Goal: Answer question/provide support: Share knowledge or assist other users

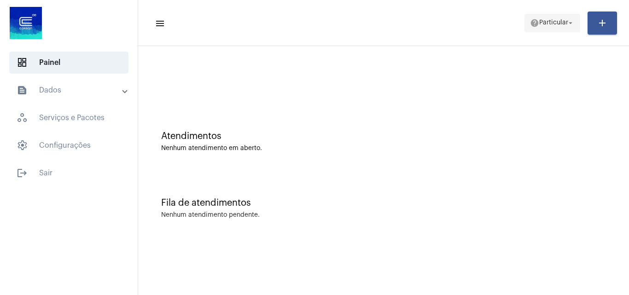
click at [564, 20] on span "Particular" at bounding box center [553, 23] width 29 height 6
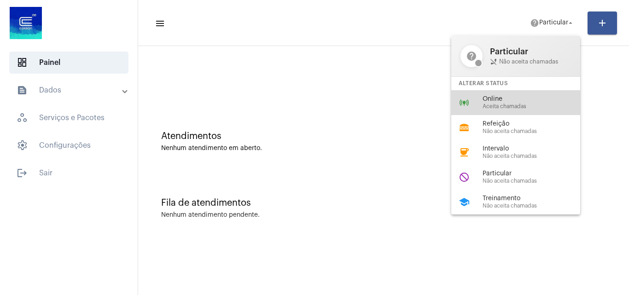
click at [513, 102] on span "Online" at bounding box center [534, 99] width 105 height 7
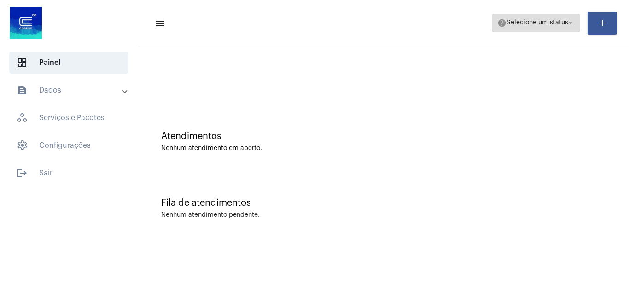
click at [541, 27] on span "help Selecione um status arrow_drop_down" at bounding box center [535, 22] width 77 height 17
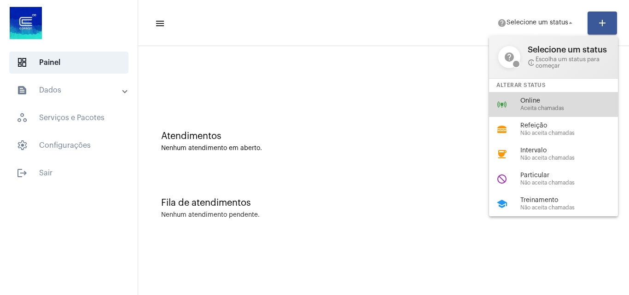
click at [543, 105] on span "Aceita chamadas" at bounding box center [572, 108] width 105 height 6
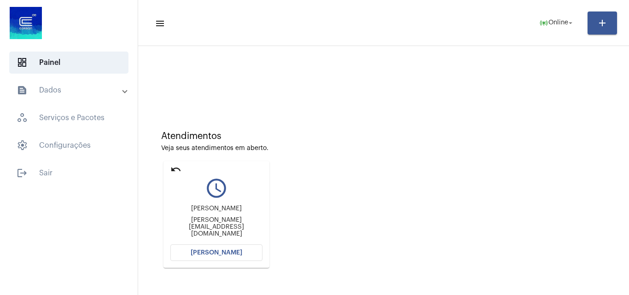
click at [222, 258] on button "Abrir Chamada" at bounding box center [216, 252] width 92 height 17
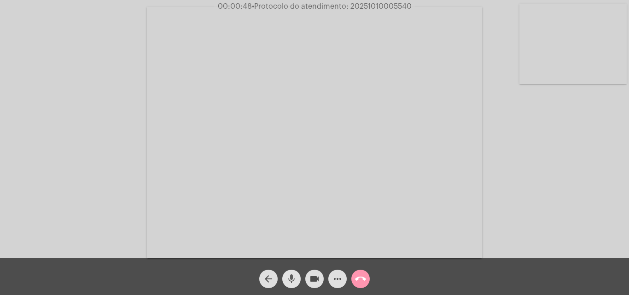
click at [295, 285] on span "mic" at bounding box center [291, 279] width 11 height 18
click at [313, 279] on mat-icon "videocam" at bounding box center [314, 278] width 11 height 11
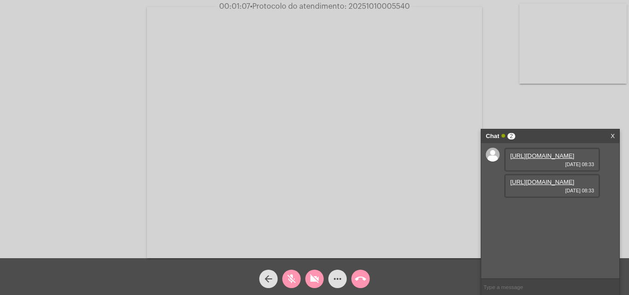
click at [562, 159] on link "https://neft-transfer-bucket.s3.amazonaws.com/temp-889c0d8e-9526-093d-5fce-ba17…" at bounding box center [542, 155] width 64 height 7
click at [546, 185] on link "https://neft-transfer-bucket.s3.amazonaws.com/temp-ce87e835-3534-1424-8599-a810…" at bounding box center [542, 182] width 64 height 7
click at [550, 212] on link "https://neft-transfer-bucket.s3.amazonaws.com/temp-69fe92d5-9f2b-7ac7-8cfd-b674…" at bounding box center [542, 208] width 64 height 7
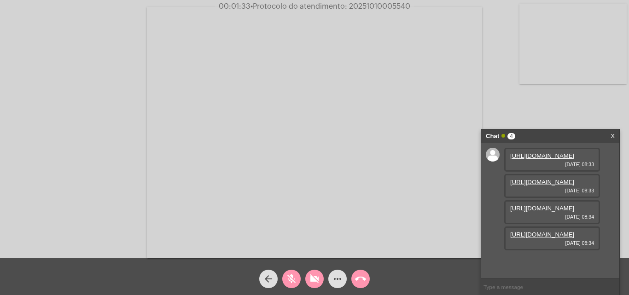
click at [560, 238] on link "https://neft-transfer-bucket.s3.amazonaws.com/temp-9c6c8ee1-13a7-d3eb-8e0f-3e94…" at bounding box center [542, 234] width 64 height 7
click at [308, 278] on button "videocam_off" at bounding box center [314, 279] width 18 height 18
click at [294, 280] on mat-icon "mic_off" at bounding box center [291, 278] width 11 height 11
click at [287, 278] on mat-icon "mic" at bounding box center [291, 278] width 11 height 11
click at [306, 280] on button "videocam" at bounding box center [314, 279] width 18 height 18
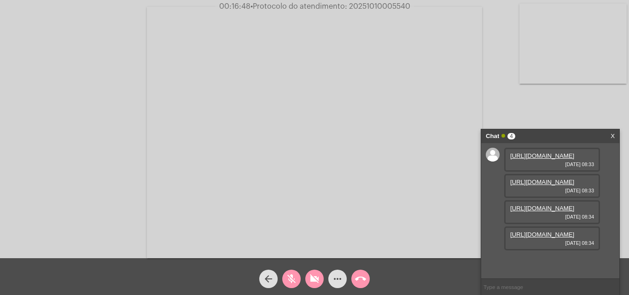
click at [316, 282] on mat-icon "videocam_off" at bounding box center [314, 278] width 11 height 11
click at [290, 277] on mat-icon "mic_off" at bounding box center [291, 278] width 11 height 11
click at [291, 270] on span "mic" at bounding box center [291, 279] width 11 height 18
click at [309, 275] on mat-icon "videocam" at bounding box center [314, 278] width 11 height 11
click at [291, 279] on mat-icon "mic_off" at bounding box center [291, 278] width 11 height 11
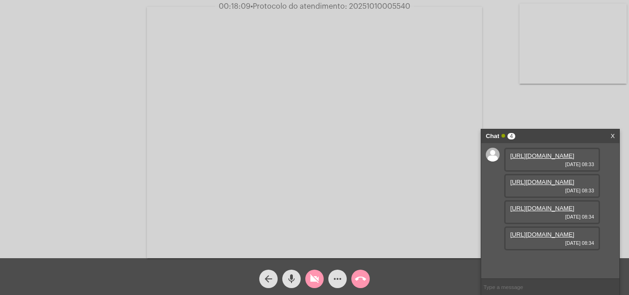
click at [304, 279] on div "videocam_off" at bounding box center [314, 276] width 23 height 23
click at [292, 280] on mat-icon "mic" at bounding box center [291, 278] width 11 height 11
click at [317, 284] on mat-icon "videocam" at bounding box center [314, 278] width 11 height 11
click at [316, 284] on mat-icon "videocam_off" at bounding box center [314, 278] width 11 height 11
click at [293, 279] on mat-icon "mic_off" at bounding box center [291, 278] width 11 height 11
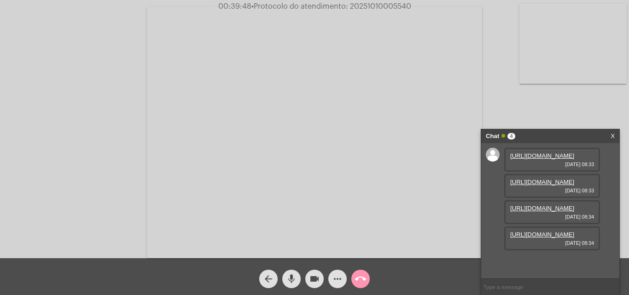
click at [286, 278] on mat-icon "mic" at bounding box center [291, 278] width 11 height 11
click at [311, 279] on mat-icon "videocam" at bounding box center [314, 278] width 11 height 11
click at [357, 279] on mat-icon "call_end" at bounding box center [360, 278] width 11 height 11
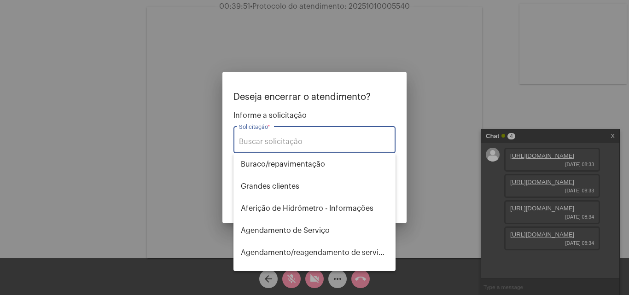
click at [284, 144] on input "Solicitação *" at bounding box center [314, 142] width 151 height 8
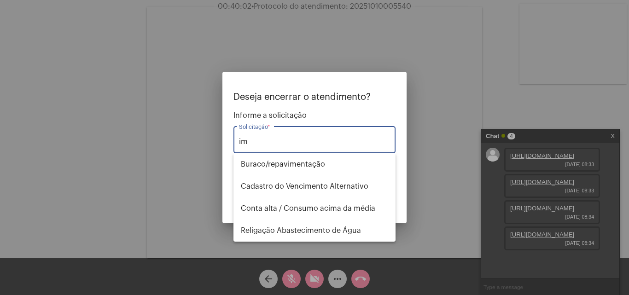
type input "i"
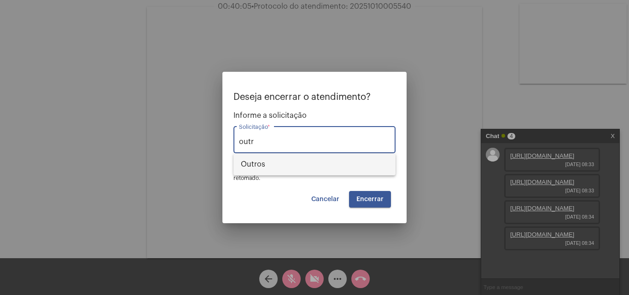
click at [338, 166] on span "Outros" at bounding box center [314, 164] width 147 height 22
type input "Outros"
click at [368, 196] on span "Encerrar" at bounding box center [369, 199] width 27 height 6
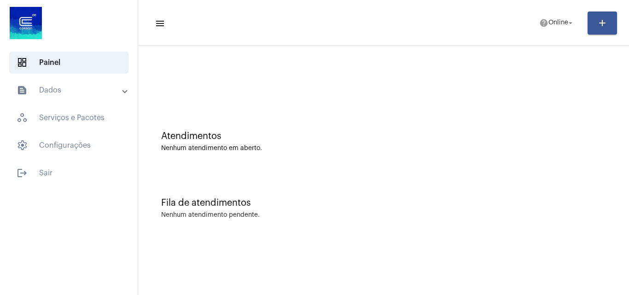
click at [94, 98] on mat-expansion-panel-header "text_snippet_outlined Dados" at bounding box center [72, 90] width 132 height 22
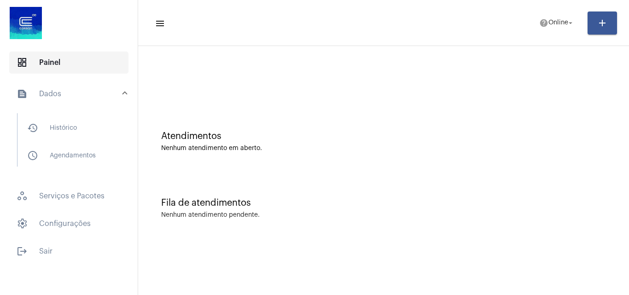
click at [94, 60] on span "dashboard Painel" at bounding box center [68, 63] width 119 height 22
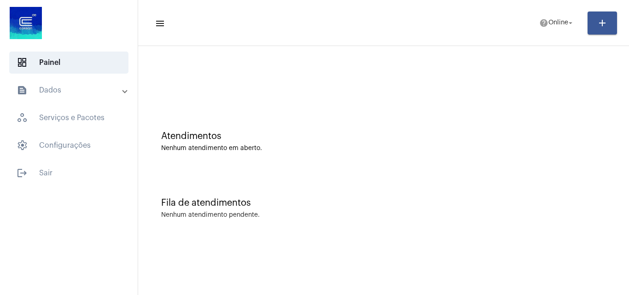
click at [93, 84] on mat-expansion-panel-header "text_snippet_outlined Dados" at bounding box center [72, 90] width 132 height 22
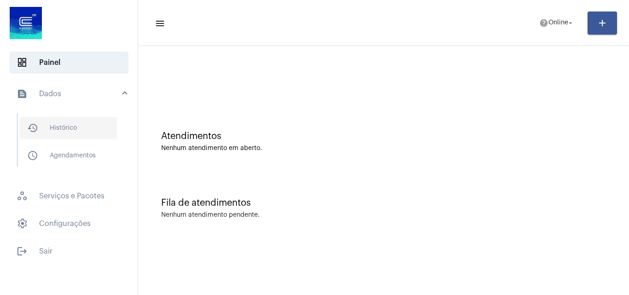
click at [103, 122] on span "history_outlined Histórico" at bounding box center [68, 128] width 97 height 22
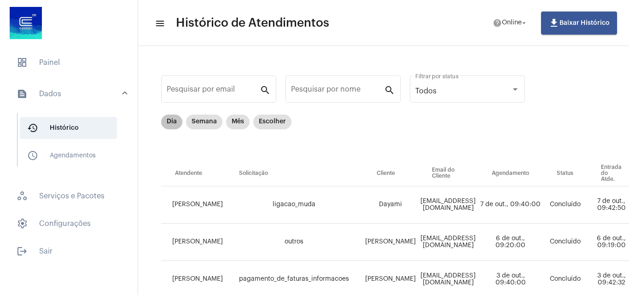
drag, startPoint x: 170, startPoint y: 111, endPoint x: 163, endPoint y: 124, distance: 14.6
drag, startPoint x: 163, startPoint y: 124, endPoint x: 164, endPoint y: 130, distance: 5.6
click at [163, 125] on mat-chip "Dia" at bounding box center [171, 122] width 21 height 15
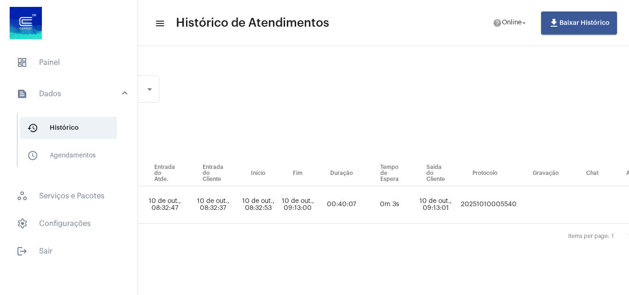
scroll to position [0, 520]
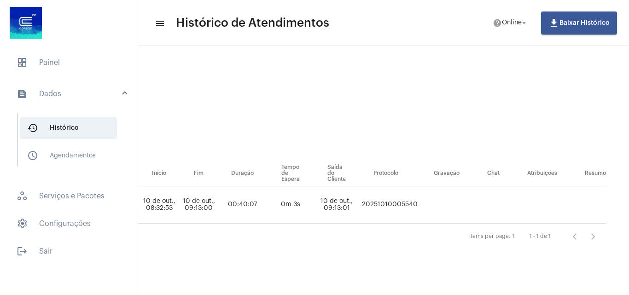
click at [398, 200] on td "20251010005540" at bounding box center [389, 204] width 60 height 37
copy td "20251010005540"
click at [57, 61] on span "dashboard Painel" at bounding box center [68, 63] width 119 height 22
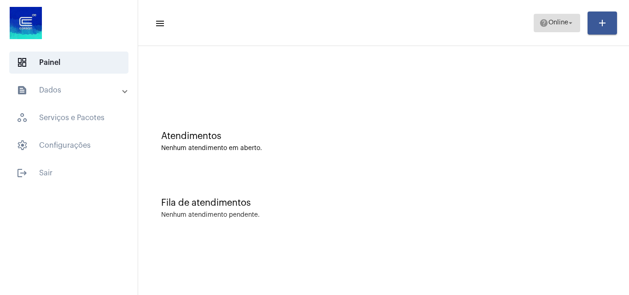
click at [545, 30] on span "help Online arrow_drop_down" at bounding box center [556, 22] width 35 height 17
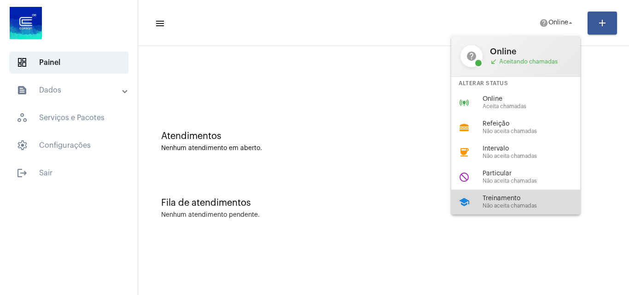
click at [517, 194] on div "school Treinamento Não aceita chamadas" at bounding box center [523, 202] width 144 height 25
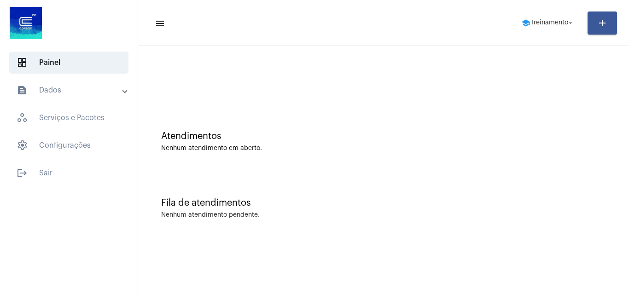
click at [52, 97] on mat-expansion-panel-header "text_snippet_outlined Dados" at bounding box center [72, 90] width 132 height 22
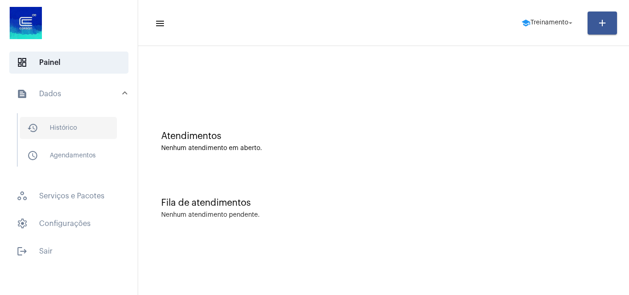
click at [74, 120] on span "history_outlined Histórico" at bounding box center [68, 128] width 97 height 22
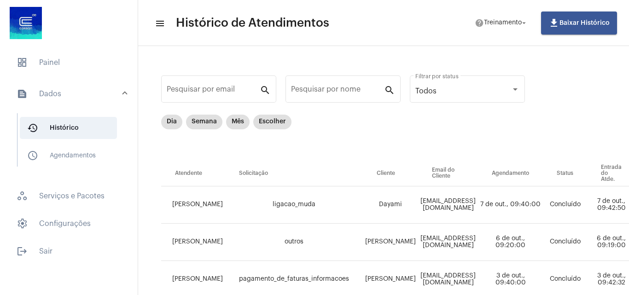
drag, startPoint x: 108, startPoint y: 277, endPoint x: 112, endPoint y: 291, distance: 14.9
click at [108, 278] on div "dashboard Painel text_snippet_outlined Dados history_outlined Histórico schedul…" at bounding box center [69, 147] width 138 height 295
click at [174, 117] on mat-chip "Dia" at bounding box center [171, 122] width 21 height 15
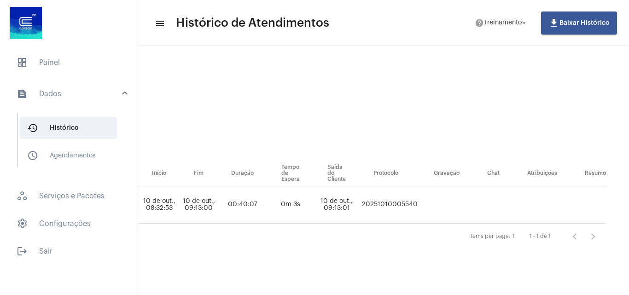
scroll to position [0, 520]
click at [375, 208] on td "20251010005540" at bounding box center [389, 204] width 60 height 37
copy td "20251010005540"
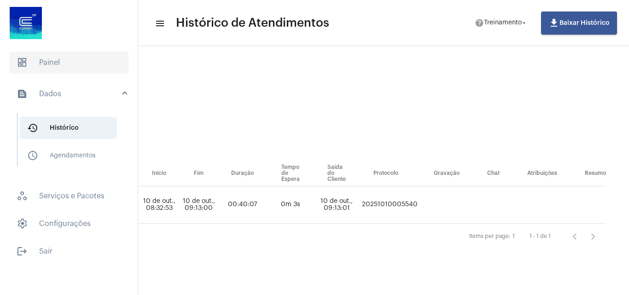
click at [49, 52] on span "dashboard Painel" at bounding box center [68, 63] width 119 height 22
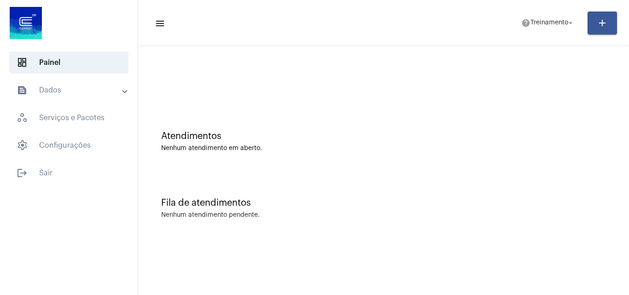
click at [569, 36] on mat-toolbar-row "menu help Treinamento arrow_drop_down add" at bounding box center [383, 22] width 491 height 29
click at [553, 27] on span "help Treinamento arrow_drop_down" at bounding box center [547, 22] width 53 height 17
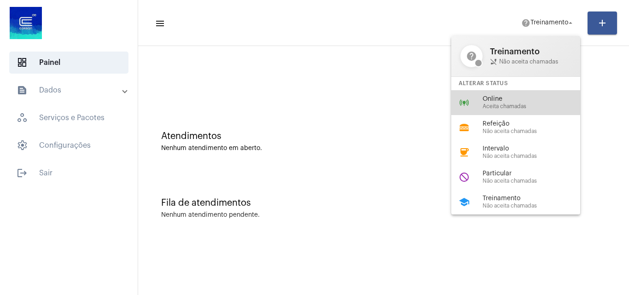
click at [517, 99] on span "Online" at bounding box center [534, 99] width 105 height 7
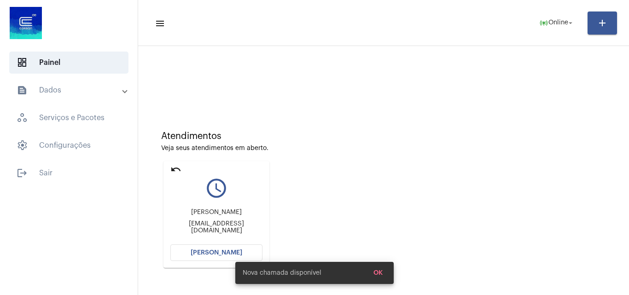
click at [225, 252] on span "Abrir Chamada" at bounding box center [217, 252] width 52 height 6
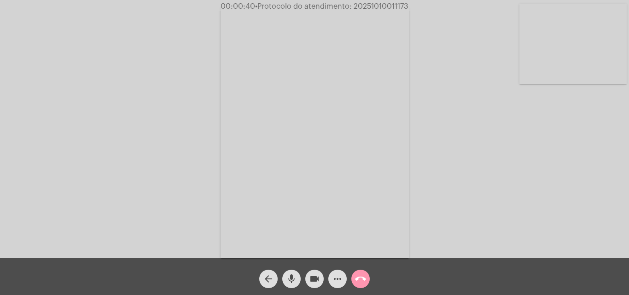
click at [316, 271] on span "videocam" at bounding box center [314, 279] width 11 height 18
click at [318, 276] on mat-icon "videocam_off" at bounding box center [314, 278] width 11 height 11
click at [296, 275] on mat-icon "mic" at bounding box center [291, 278] width 11 height 11
click at [309, 274] on mat-icon "videocam" at bounding box center [314, 278] width 11 height 11
click at [318, 277] on mat-icon "videocam_off" at bounding box center [314, 278] width 11 height 11
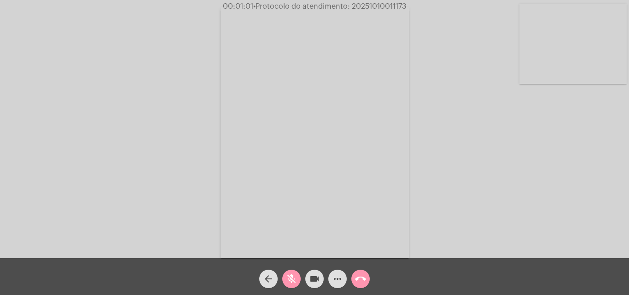
click at [291, 287] on span "mic_off" at bounding box center [291, 279] width 11 height 18
click at [292, 283] on mat-icon "mic" at bounding box center [291, 278] width 11 height 11
click at [306, 277] on button "videocam" at bounding box center [314, 279] width 18 height 18
click at [321, 281] on button "videocam_off" at bounding box center [314, 279] width 18 height 18
click at [299, 281] on button "mic_off" at bounding box center [291, 279] width 18 height 18
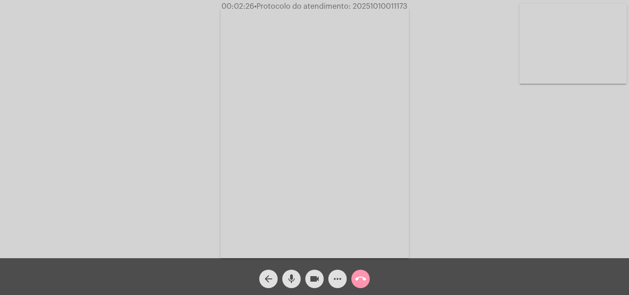
click at [311, 279] on mat-icon "videocam" at bounding box center [314, 278] width 11 height 11
click at [294, 280] on mat-icon "mic" at bounding box center [291, 278] width 11 height 11
click at [320, 274] on button "videocam_off" at bounding box center [314, 279] width 18 height 18
click at [290, 277] on mat-icon "mic_off" at bounding box center [291, 278] width 11 height 11
click at [367, 167] on video at bounding box center [314, 132] width 188 height 251
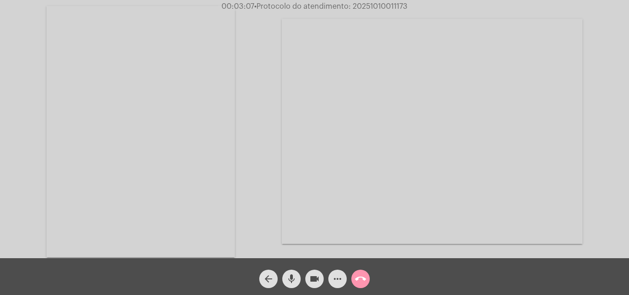
click at [204, 86] on video at bounding box center [140, 131] width 188 height 251
click at [345, 274] on button "more_horiz" at bounding box center [337, 279] width 18 height 18
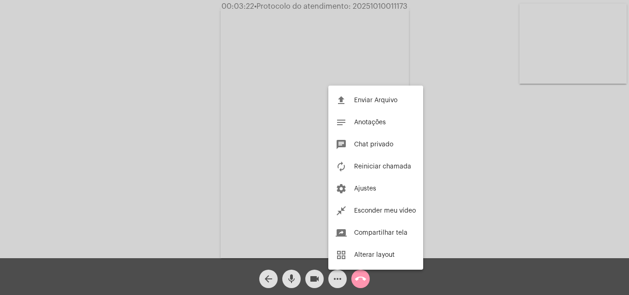
click at [465, 82] on div at bounding box center [314, 147] width 629 height 295
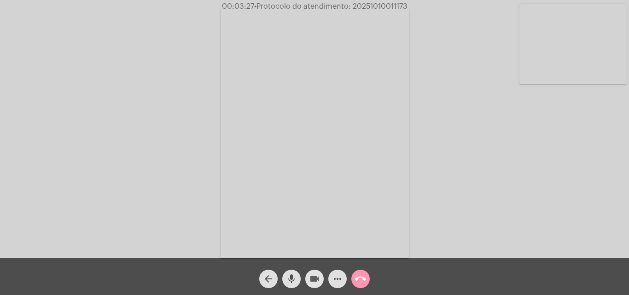
drag, startPoint x: 312, startPoint y: 285, endPoint x: 300, endPoint y: 285, distance: 12.4
click at [311, 285] on span "videocam" at bounding box center [314, 279] width 11 height 18
click at [295, 285] on span "mic" at bounding box center [291, 279] width 11 height 18
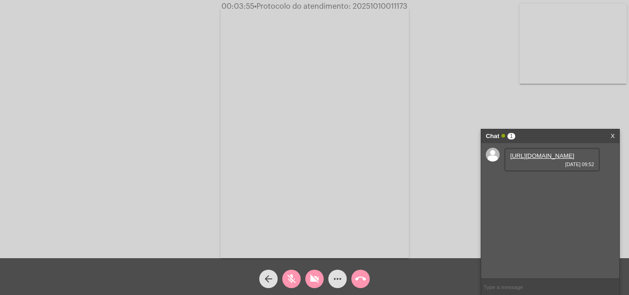
click at [559, 157] on link "https://neft-transfer-bucket.s3.amazonaws.com/temp-7da26639-a14c-bd60-1e4b-8eee…" at bounding box center [542, 155] width 64 height 7
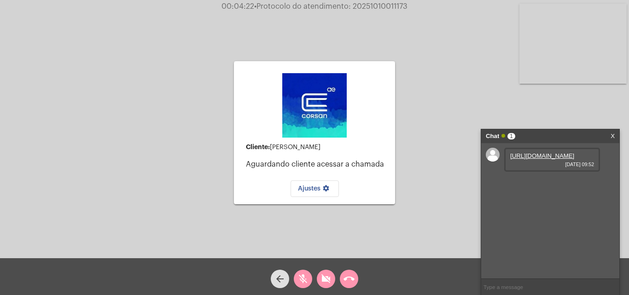
click at [305, 272] on span "mic_off" at bounding box center [302, 279] width 11 height 18
click at [325, 280] on mat-icon "videocam_off" at bounding box center [325, 278] width 11 height 11
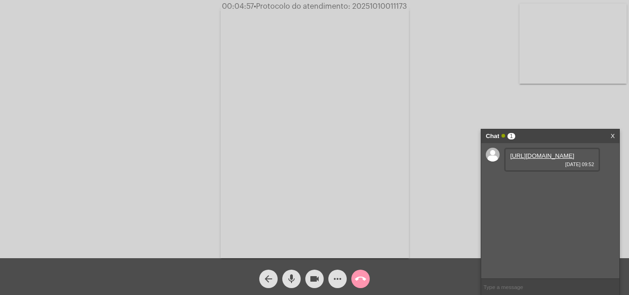
click at [336, 280] on mat-icon "more_horiz" at bounding box center [337, 278] width 11 height 11
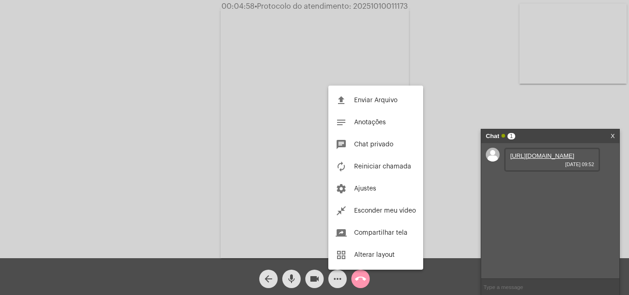
click at [362, 285] on div at bounding box center [314, 147] width 629 height 295
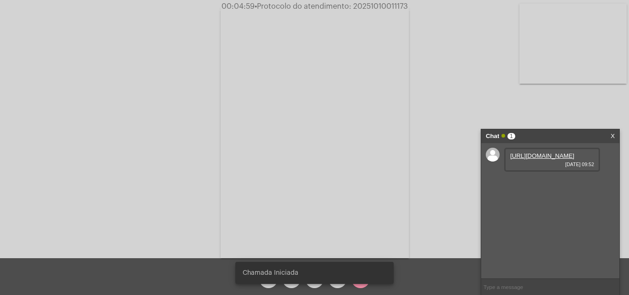
click at [362, 285] on div "Chamada Iniciada" at bounding box center [314, 273] width 180 height 44
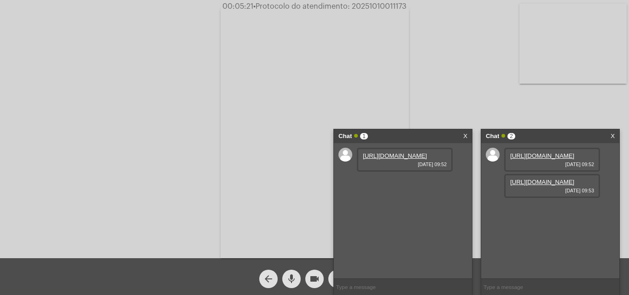
click at [464, 138] on link "X" at bounding box center [465, 136] width 4 height 14
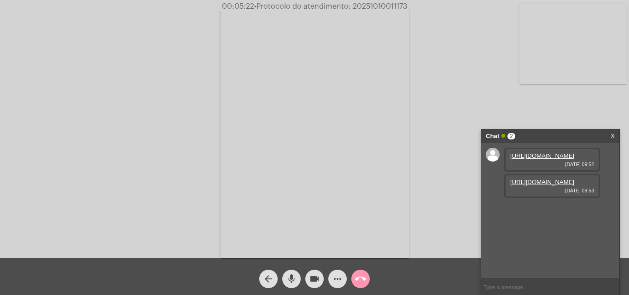
click at [532, 185] on link "https://neft-transfer-bucket.s3.amazonaws.com/temp-3ac6aec3-6653-b7eb-38bc-c70e…" at bounding box center [542, 182] width 64 height 7
click at [310, 276] on mat-icon "videocam" at bounding box center [314, 278] width 11 height 11
click at [295, 276] on mat-icon "mic" at bounding box center [291, 278] width 11 height 11
click at [317, 269] on div "videocam_off" at bounding box center [314, 276] width 23 height 23
click at [318, 277] on mat-icon "videocam" at bounding box center [314, 278] width 11 height 11
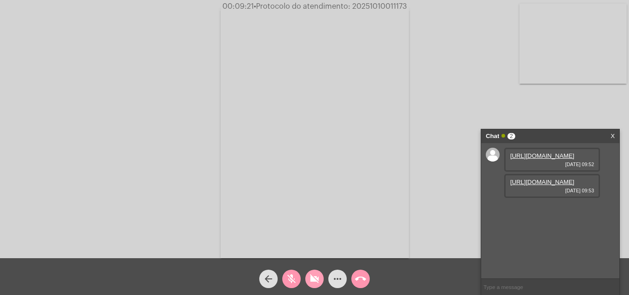
click at [310, 277] on mat-icon "videocam_off" at bounding box center [314, 278] width 11 height 11
click at [288, 280] on mat-icon "mic_off" at bounding box center [291, 278] width 11 height 11
click at [315, 278] on mat-icon "videocam" at bounding box center [314, 278] width 11 height 11
click at [293, 273] on mat-icon "mic" at bounding box center [291, 278] width 11 height 11
click at [309, 270] on span "videocam_off" at bounding box center [314, 279] width 11 height 18
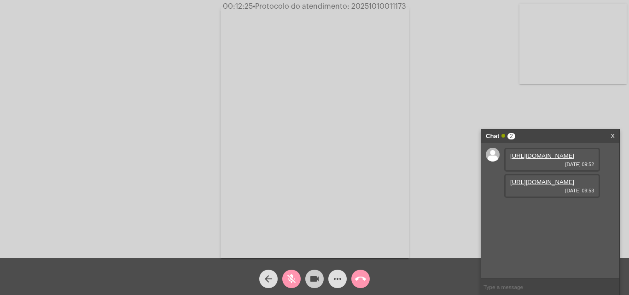
click at [290, 275] on mat-icon "mic_off" at bounding box center [291, 278] width 11 height 11
click at [537, 212] on link "https://neft-transfer-bucket.s3.amazonaws.com/temp-96770a3d-c54a-8291-46f4-bd65…" at bounding box center [542, 208] width 64 height 7
click at [334, 281] on mat-icon "more_horiz" at bounding box center [337, 278] width 11 height 11
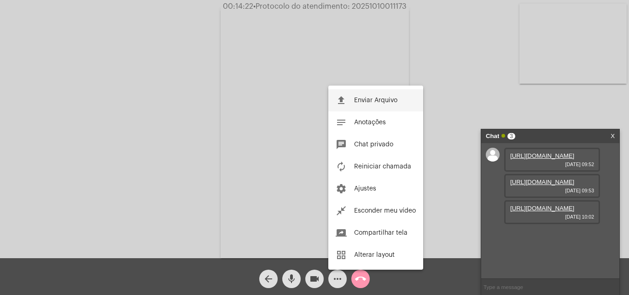
click at [369, 94] on button "file_upload Enviar Arquivo" at bounding box center [375, 100] width 95 height 22
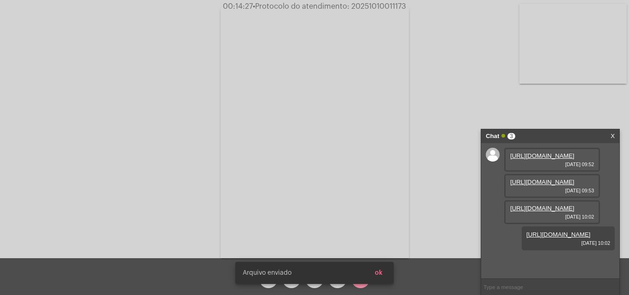
scroll to position [55, 0]
click at [570, 238] on link "https://neft-transfer-bucket.s3.amazonaws.com/temp-87518d4e-cfd0-0712-2532-8668…" at bounding box center [558, 234] width 64 height 7
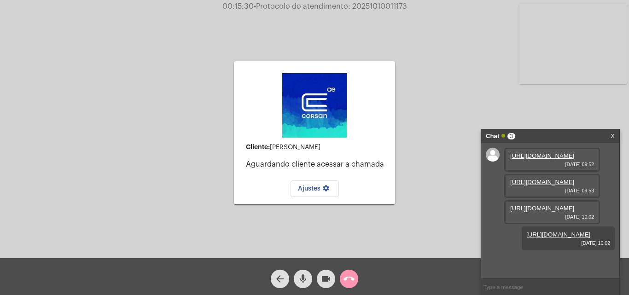
click at [348, 279] on mat-icon "call_end" at bounding box center [348, 278] width 11 height 11
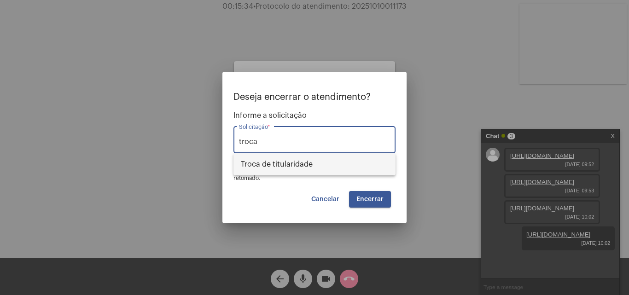
click at [256, 163] on span "Troca de titularidade" at bounding box center [314, 164] width 147 height 22
type input "Troca de titularidade"
click at [370, 200] on span "Encerrar" at bounding box center [369, 199] width 27 height 6
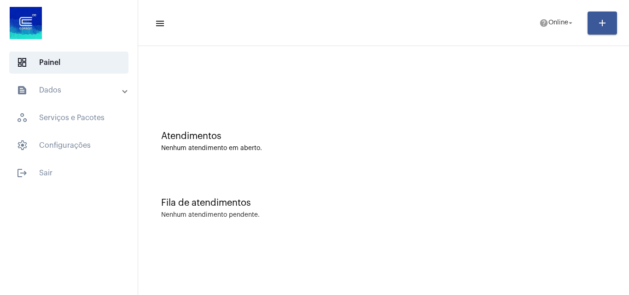
click at [54, 85] on mat-panel-title "text_snippet_outlined Dados" at bounding box center [70, 90] width 106 height 11
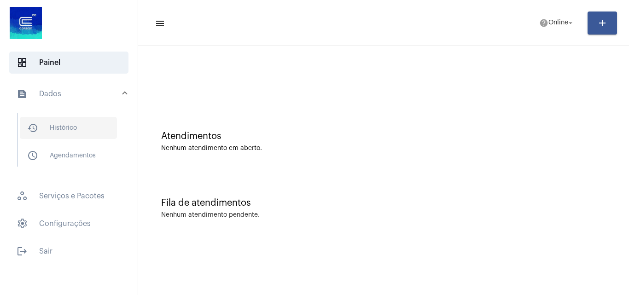
click at [67, 120] on span "history_outlined Histórico" at bounding box center [68, 128] width 97 height 22
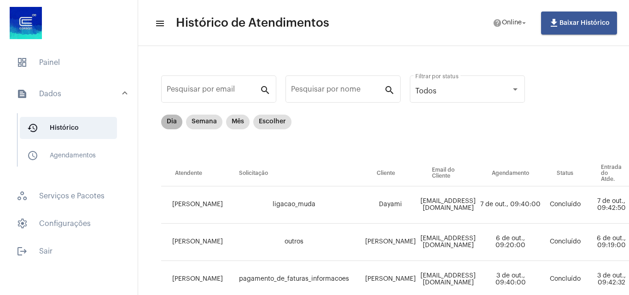
click at [185, 126] on div "Dia Semana Mês Escolher" at bounding box center [226, 122] width 134 height 18
click at [176, 123] on mat-chip "Dia" at bounding box center [171, 122] width 21 height 15
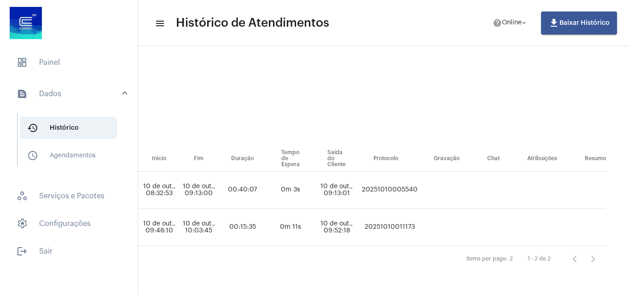
scroll to position [22, 513]
click at [404, 216] on td "20251010011173" at bounding box center [389, 227] width 60 height 37
copy td "20251010011173"
click at [117, 65] on span "dashboard Painel" at bounding box center [68, 63] width 119 height 22
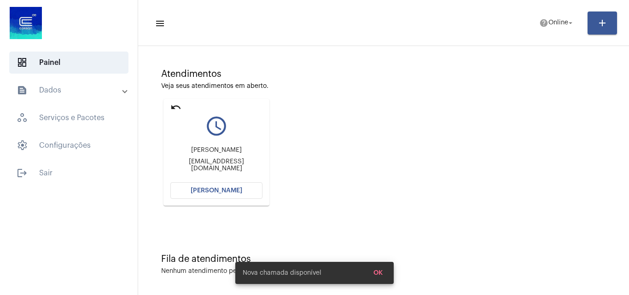
scroll to position [65, 0]
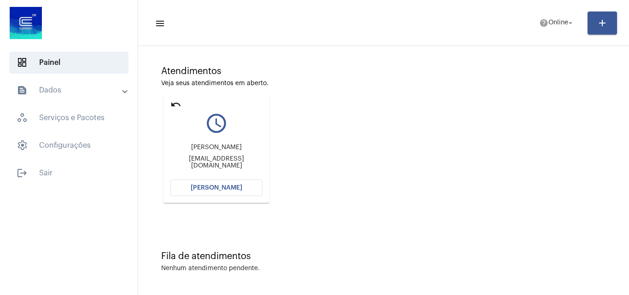
click at [215, 190] on span "Abrir Chamada" at bounding box center [217, 188] width 52 height 6
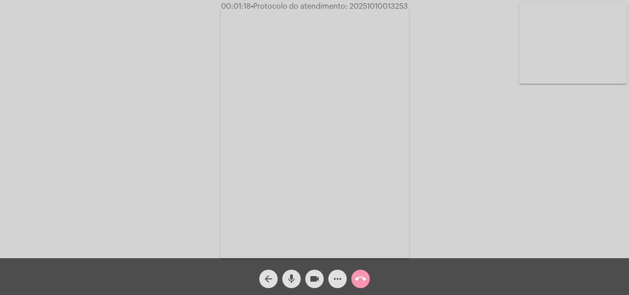
click at [166, 43] on div "Acessando Câmera e Microfone..." at bounding box center [314, 131] width 627 height 258
click at [309, 276] on mat-icon "videocam" at bounding box center [314, 278] width 11 height 11
click at [299, 276] on button "mic" at bounding box center [291, 279] width 18 height 18
click at [317, 273] on span "videocam_off" at bounding box center [314, 279] width 11 height 18
click at [296, 281] on mat-icon "mic_off" at bounding box center [291, 278] width 11 height 11
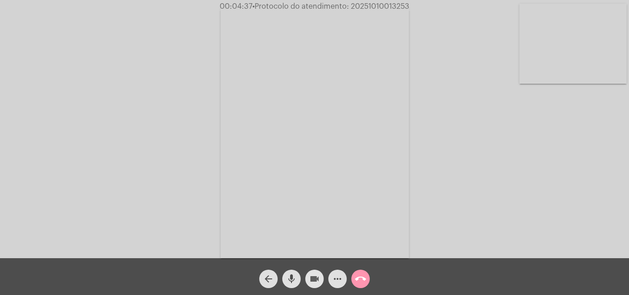
click at [312, 282] on mat-icon "videocam" at bounding box center [314, 278] width 11 height 11
click at [290, 281] on mat-icon "mic" at bounding box center [291, 278] width 11 height 11
click at [303, 273] on div "videocam_off" at bounding box center [314, 276] width 23 height 23
click at [286, 273] on mat-icon "mic_off" at bounding box center [291, 278] width 11 height 11
click at [323, 278] on button "videocam" at bounding box center [314, 279] width 18 height 18
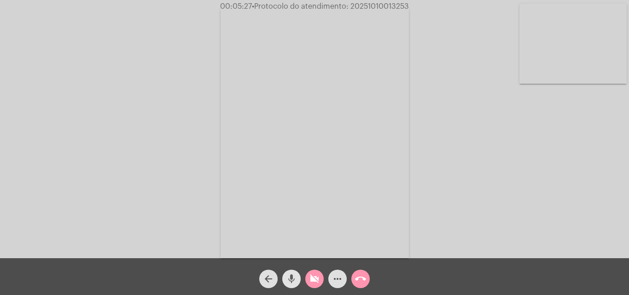
click at [297, 282] on button "mic" at bounding box center [291, 279] width 18 height 18
click at [318, 277] on mat-icon "videocam_off" at bounding box center [314, 278] width 11 height 11
click at [290, 275] on mat-icon "mic_off" at bounding box center [291, 278] width 11 height 11
click at [189, 156] on div "Acessando Câmera e Microfone..." at bounding box center [314, 131] width 627 height 258
click at [341, 276] on mat-icon "more_horiz" at bounding box center [337, 278] width 11 height 11
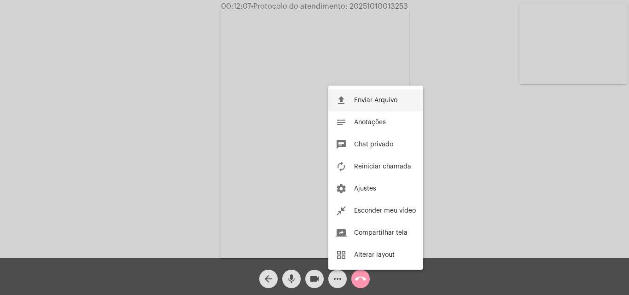
click at [358, 103] on span "Enviar Arquivo" at bounding box center [375, 100] width 43 height 6
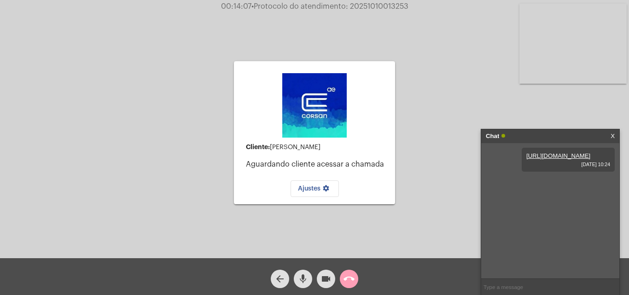
click at [343, 278] on mat-icon "call_end" at bounding box center [348, 278] width 11 height 11
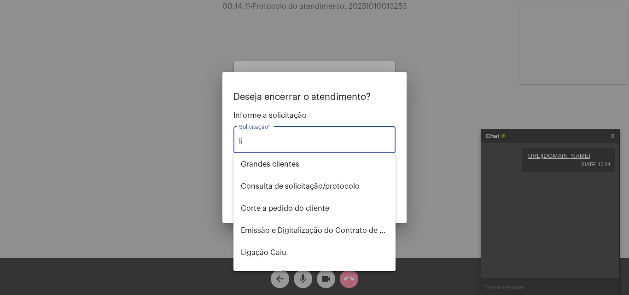
type input "l"
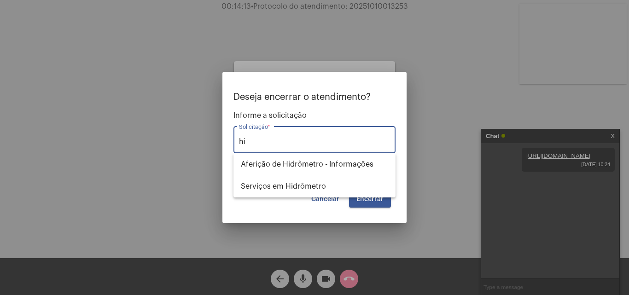
type input "h"
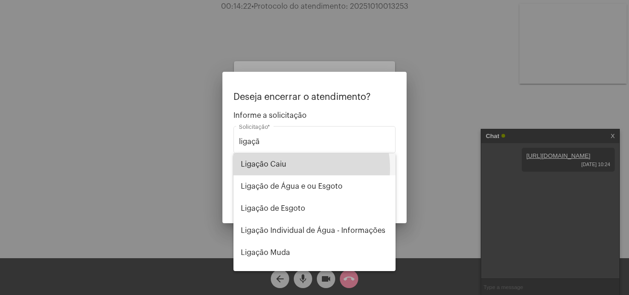
click at [293, 168] on span "Ligação Caiu" at bounding box center [314, 164] width 147 height 22
type input "Ligação Caiu"
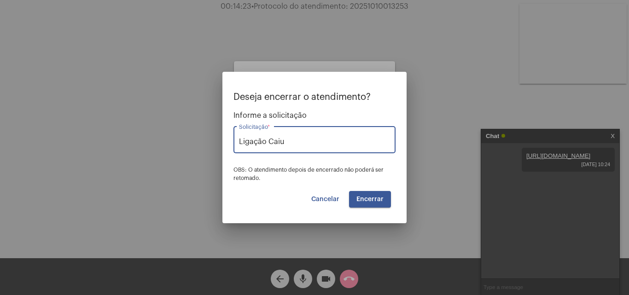
click at [378, 193] on button "Encerrar" at bounding box center [370, 199] width 42 height 17
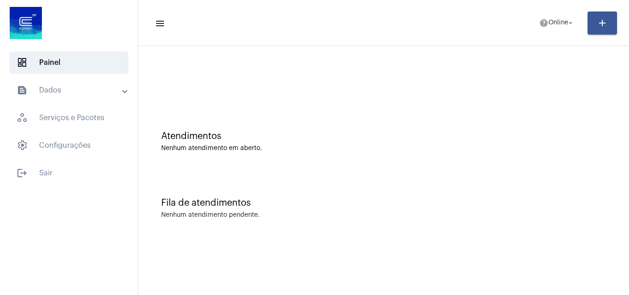
click at [23, 87] on mat-icon "text_snippet_outlined" at bounding box center [22, 90] width 11 height 11
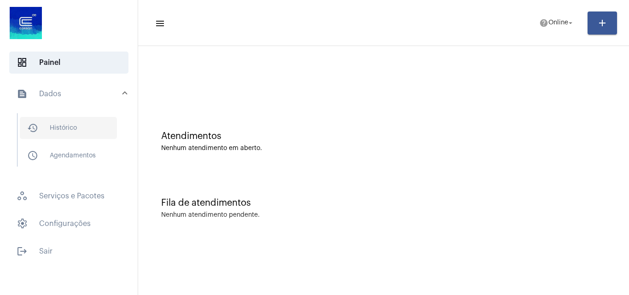
click at [59, 121] on span "history_outlined Histórico" at bounding box center [68, 128] width 97 height 22
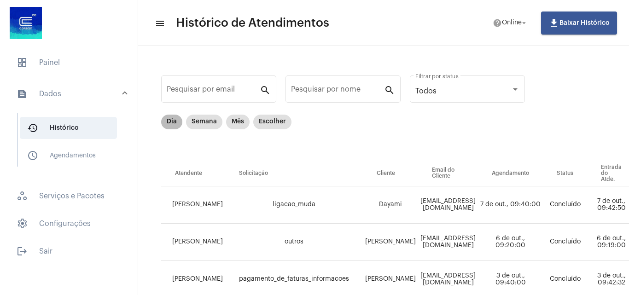
click at [175, 121] on mat-chip "Dia" at bounding box center [171, 122] width 21 height 15
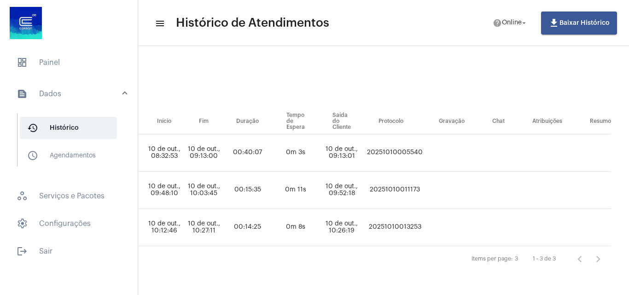
scroll to position [59, 479]
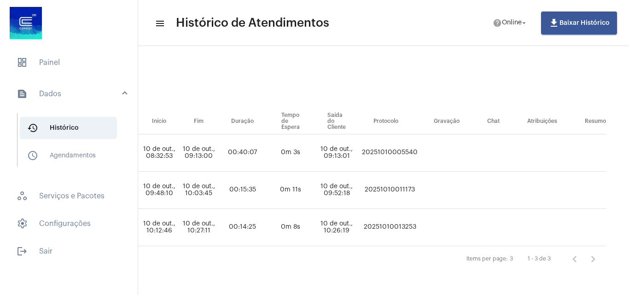
click at [420, 214] on td "20251010013253" at bounding box center [389, 227] width 60 height 37
copy td "20251010013253"
click at [52, 71] on span "dashboard Painel" at bounding box center [68, 63] width 119 height 22
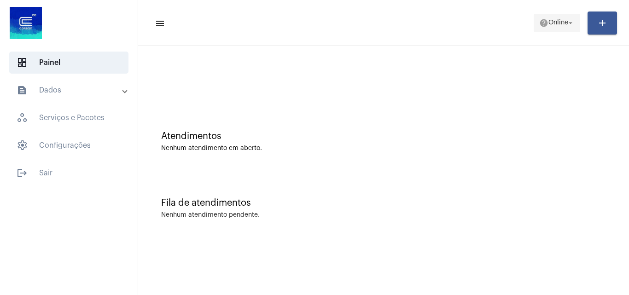
click at [550, 28] on span "help Online arrow_drop_down" at bounding box center [556, 22] width 35 height 17
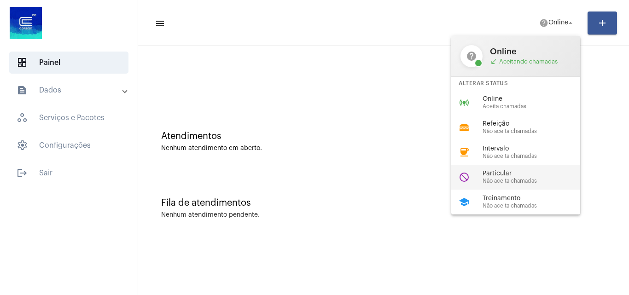
click at [514, 186] on div "do_not_disturb Particular Não aceita chamadas" at bounding box center [523, 177] width 144 height 25
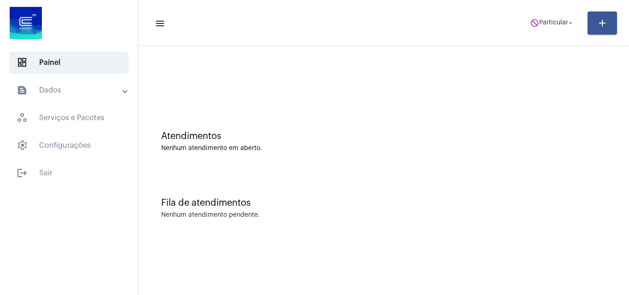
click at [536, 12] on mat-toolbar-row "menu do_not_disturb Particular arrow_drop_down add" at bounding box center [383, 22] width 491 height 29
click at [543, 17] on span "do_not_disturb Particular arrow_drop_down" at bounding box center [552, 22] width 45 height 17
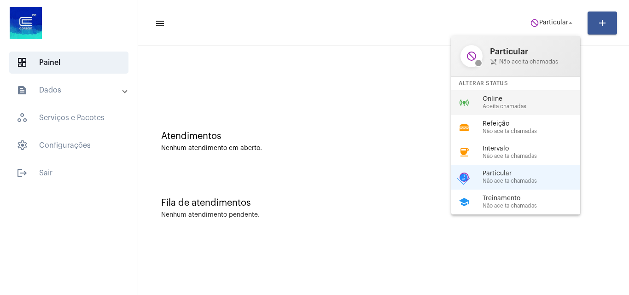
click at [534, 95] on div "online_prediction Online Aceita chamadas" at bounding box center [523, 102] width 144 height 25
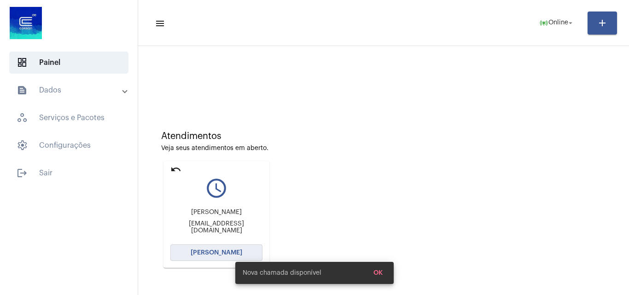
click at [210, 258] on button "Abrir Chamada" at bounding box center [216, 252] width 92 height 17
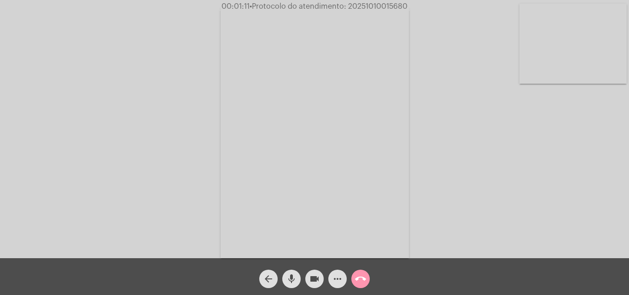
drag, startPoint x: 315, startPoint y: 280, endPoint x: 309, endPoint y: 282, distance: 6.7
click at [315, 280] on mat-icon "videocam" at bounding box center [314, 278] width 11 height 11
click at [293, 279] on mat-icon "mic" at bounding box center [291, 278] width 11 height 11
click at [314, 277] on mat-icon "videocam" at bounding box center [314, 278] width 11 height 11
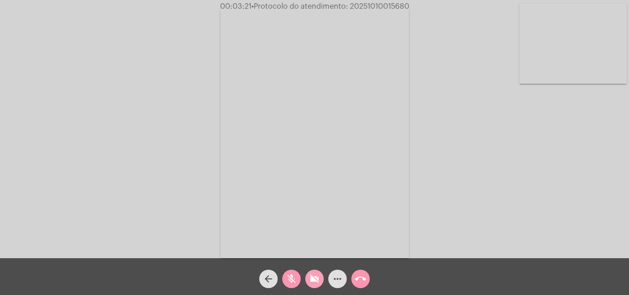
click at [316, 271] on span "videocam_off" at bounding box center [314, 279] width 11 height 18
click at [299, 276] on button "mic_off" at bounding box center [291, 279] width 18 height 18
click at [316, 276] on mat-icon "videocam" at bounding box center [314, 278] width 11 height 11
click at [293, 277] on mat-icon "mic" at bounding box center [291, 278] width 11 height 11
click at [306, 287] on div "videocam_off" at bounding box center [314, 276] width 23 height 23
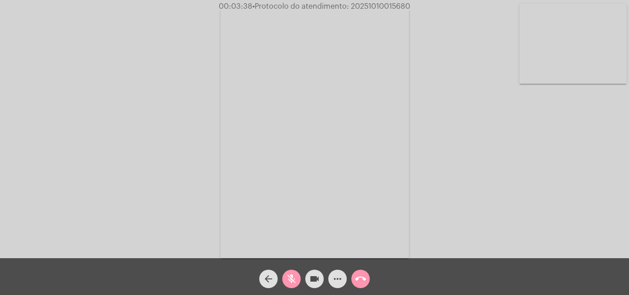
click at [298, 286] on div "mic_off" at bounding box center [291, 276] width 23 height 23
click at [322, 276] on button "videocam" at bounding box center [314, 279] width 18 height 18
click at [296, 278] on mat-icon "mic" at bounding box center [291, 278] width 11 height 11
click at [322, 277] on button "videocam_off" at bounding box center [314, 279] width 18 height 18
click at [294, 277] on mat-icon "mic_off" at bounding box center [291, 278] width 11 height 11
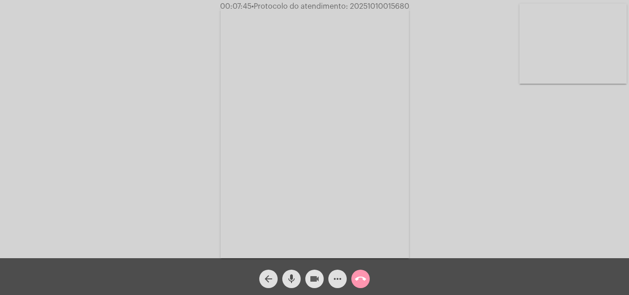
click at [310, 282] on mat-icon "videocam" at bounding box center [314, 278] width 11 height 11
click at [290, 277] on mat-icon "mic" at bounding box center [291, 278] width 11 height 11
click at [354, 280] on button "call_end" at bounding box center [360, 279] width 18 height 18
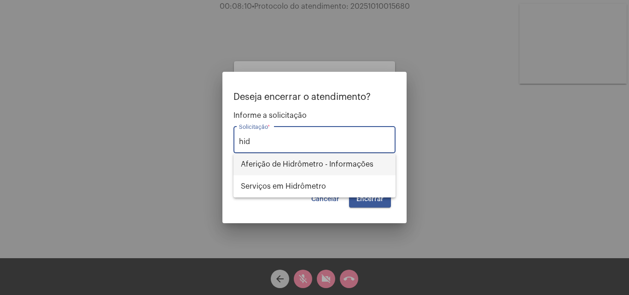
click at [313, 164] on span "Aferição de Hidrômetro - Informações" at bounding box center [314, 164] width 147 height 22
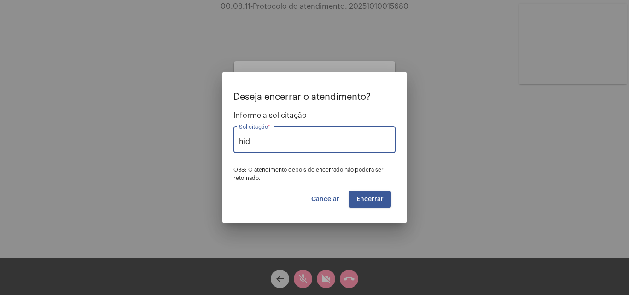
type input "Aferição de Hidrômetro - Informações"
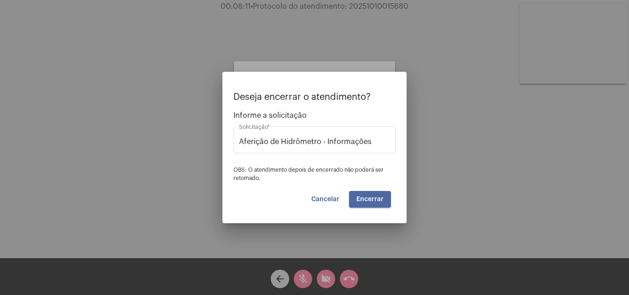
click at [361, 195] on button "Encerrar" at bounding box center [370, 199] width 42 height 17
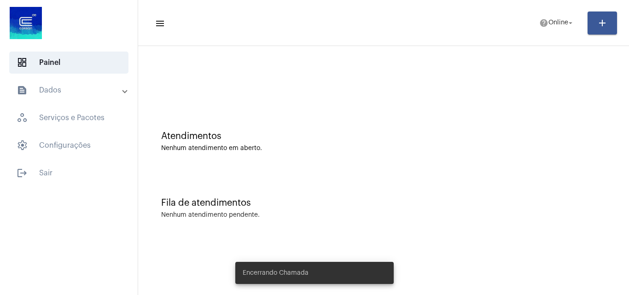
click at [129, 90] on mat-expansion-panel-header "text_snippet_outlined Dados" at bounding box center [72, 90] width 132 height 22
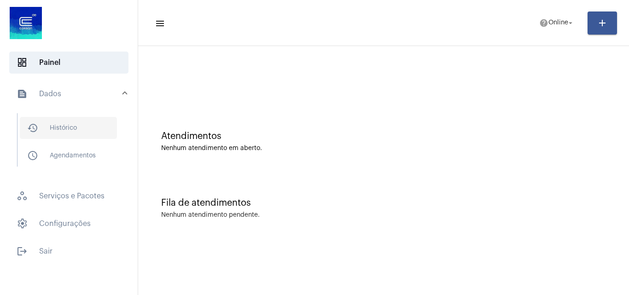
click at [75, 119] on span "history_outlined Histórico" at bounding box center [68, 128] width 97 height 22
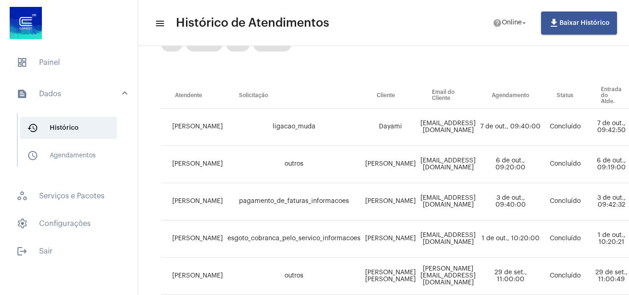
scroll to position [46, 0]
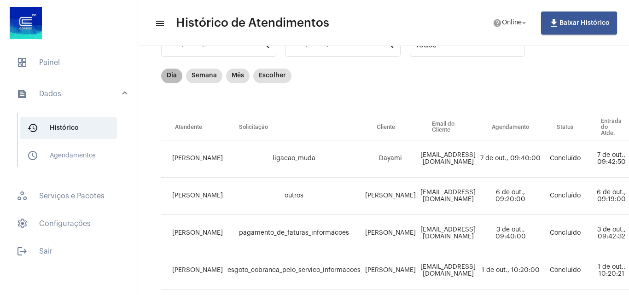
click at [178, 73] on div "Dia Semana Mês Escolher" at bounding box center [226, 76] width 134 height 18
click at [174, 74] on mat-chip "Dia" at bounding box center [171, 76] width 21 height 15
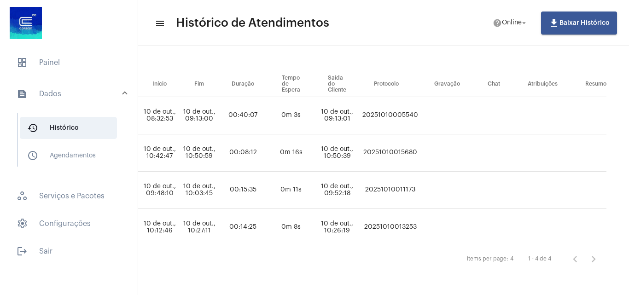
scroll to position [96, 564]
click at [404, 141] on td "20251010015680" at bounding box center [389, 152] width 60 height 37
copy td "20251010015680"
click at [15, 66] on span "dashboard Painel" at bounding box center [68, 63] width 119 height 22
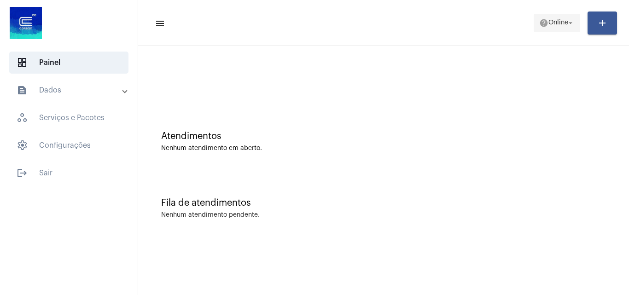
click at [539, 15] on span "help Online arrow_drop_down" at bounding box center [556, 22] width 35 height 17
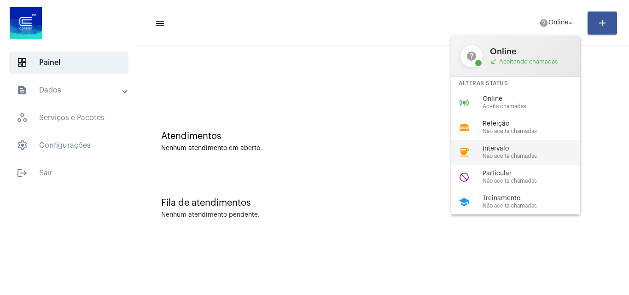
click at [531, 146] on span "Intervalo" at bounding box center [534, 148] width 105 height 7
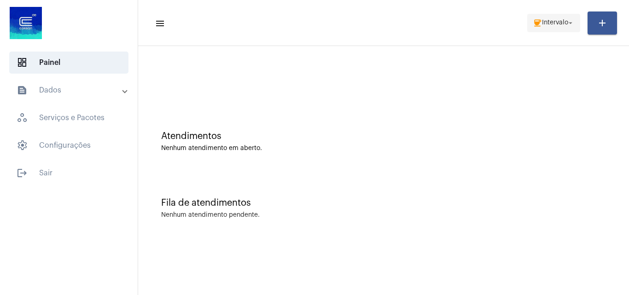
click at [558, 30] on span "coffee Intervalo arrow_drop_down" at bounding box center [553, 22] width 42 height 17
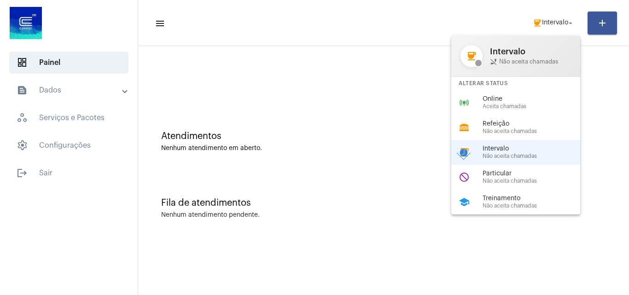
click at [396, 86] on div at bounding box center [314, 147] width 629 height 295
